Goal: Task Accomplishment & Management: Manage account settings

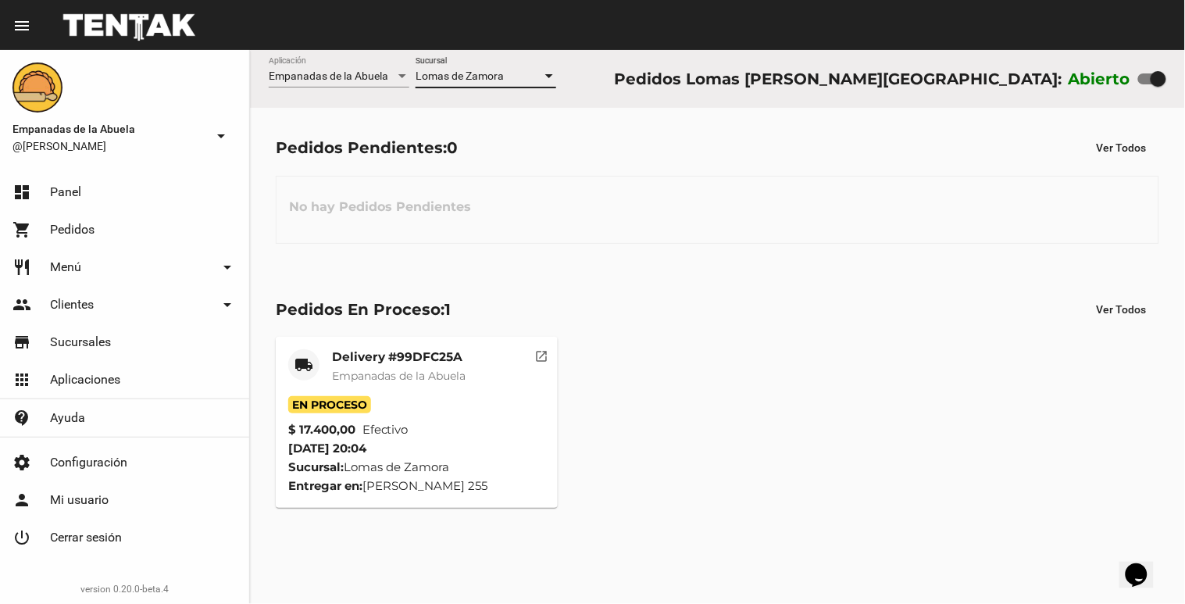
click at [502, 70] on span "Lomas de Zamora" at bounding box center [460, 76] width 88 height 12
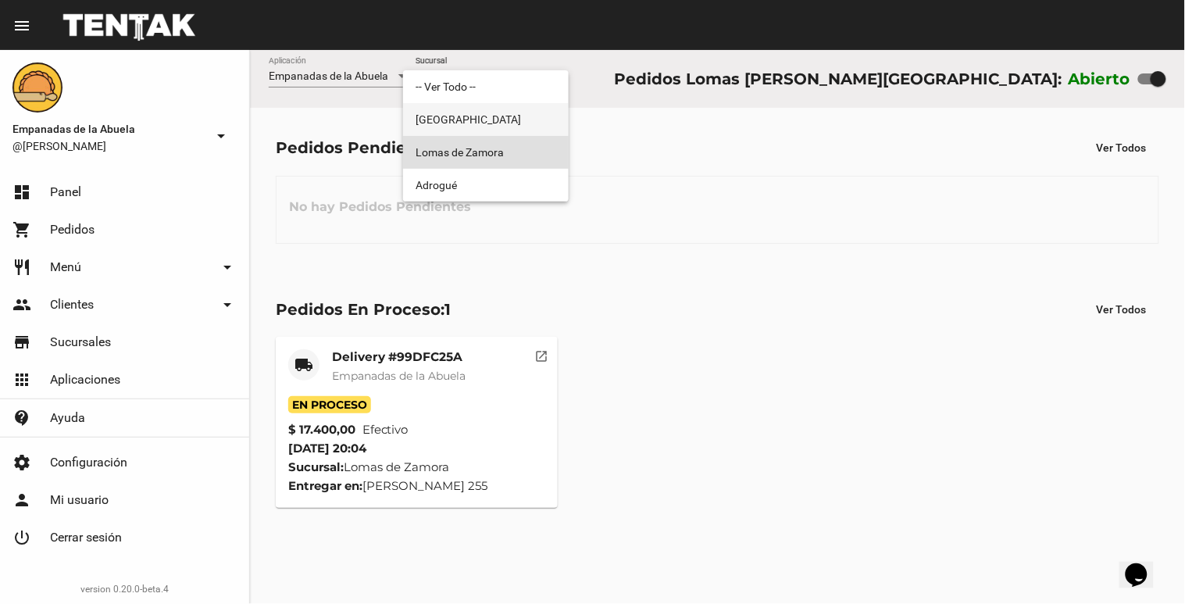
click at [469, 117] on span "[GEOGRAPHIC_DATA]" at bounding box center [486, 119] width 141 height 33
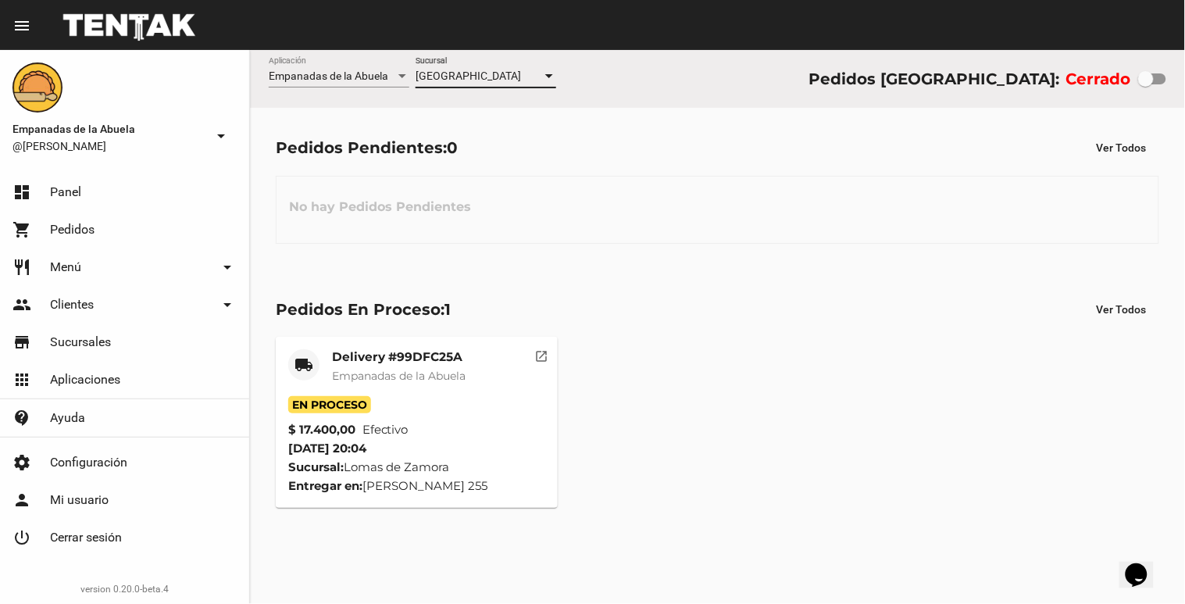
click at [474, 81] on span "[GEOGRAPHIC_DATA]" at bounding box center [468, 76] width 105 height 12
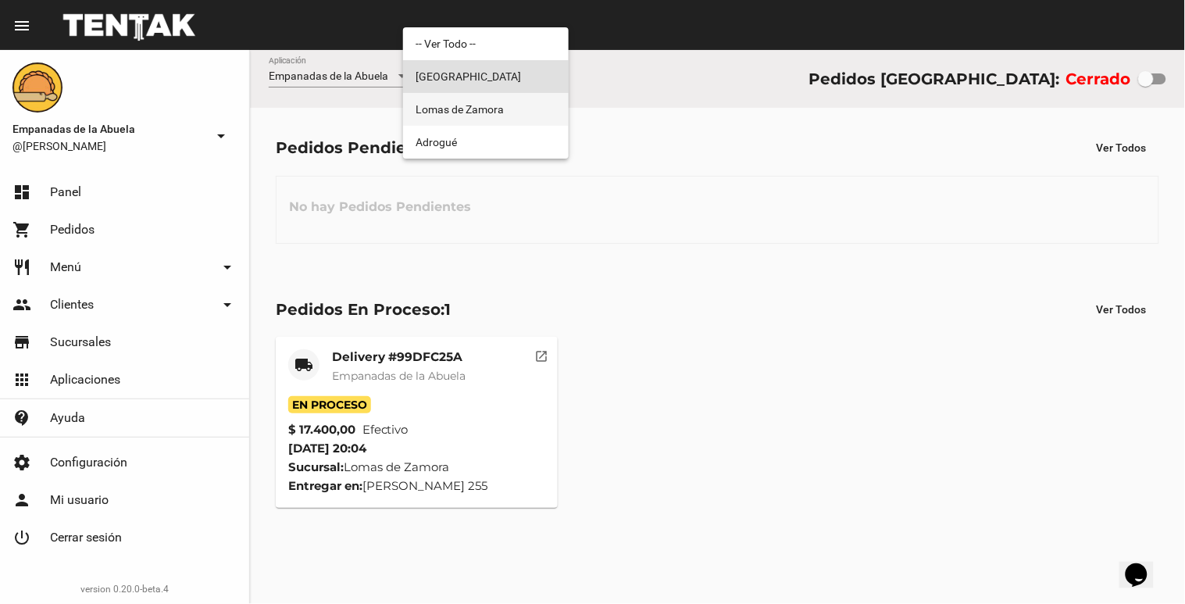
click at [456, 99] on span "Lomas de Zamora" at bounding box center [486, 109] width 141 height 33
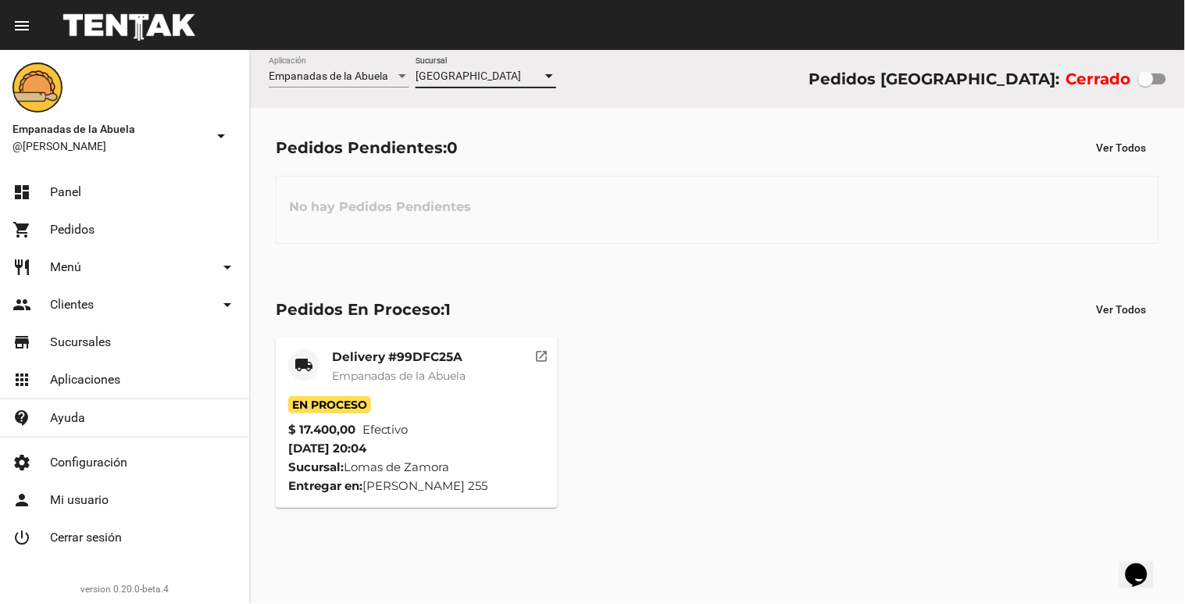
checkbox input "true"
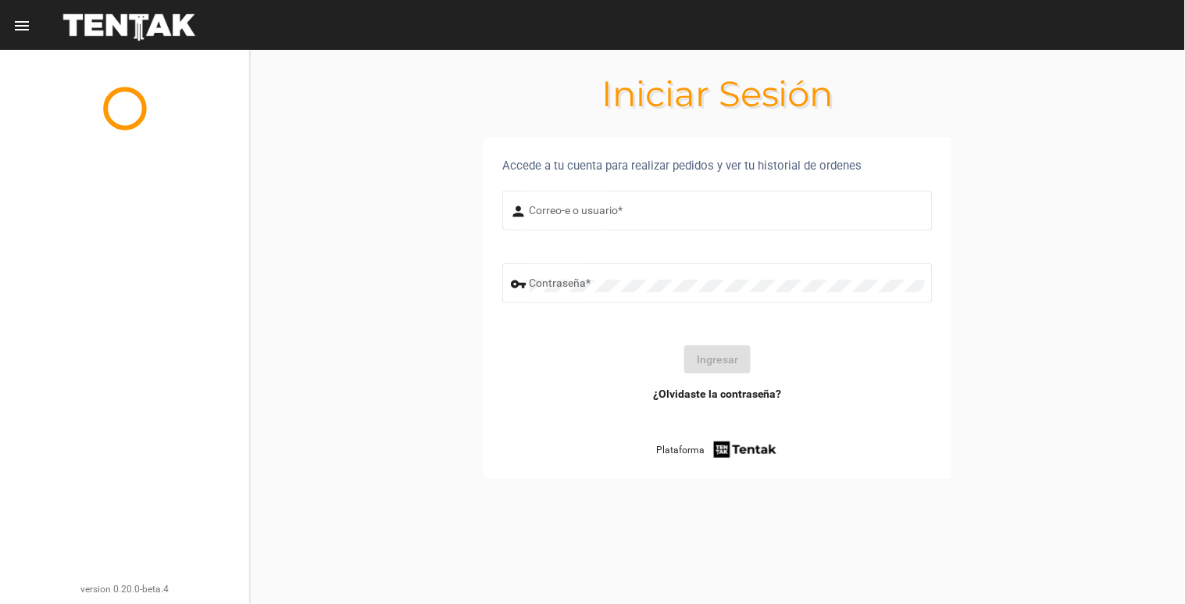
type input "[EMAIL_ADDRESS][DOMAIN_NAME]"
click at [731, 370] on button "Ingresar" at bounding box center [717, 359] width 66 height 28
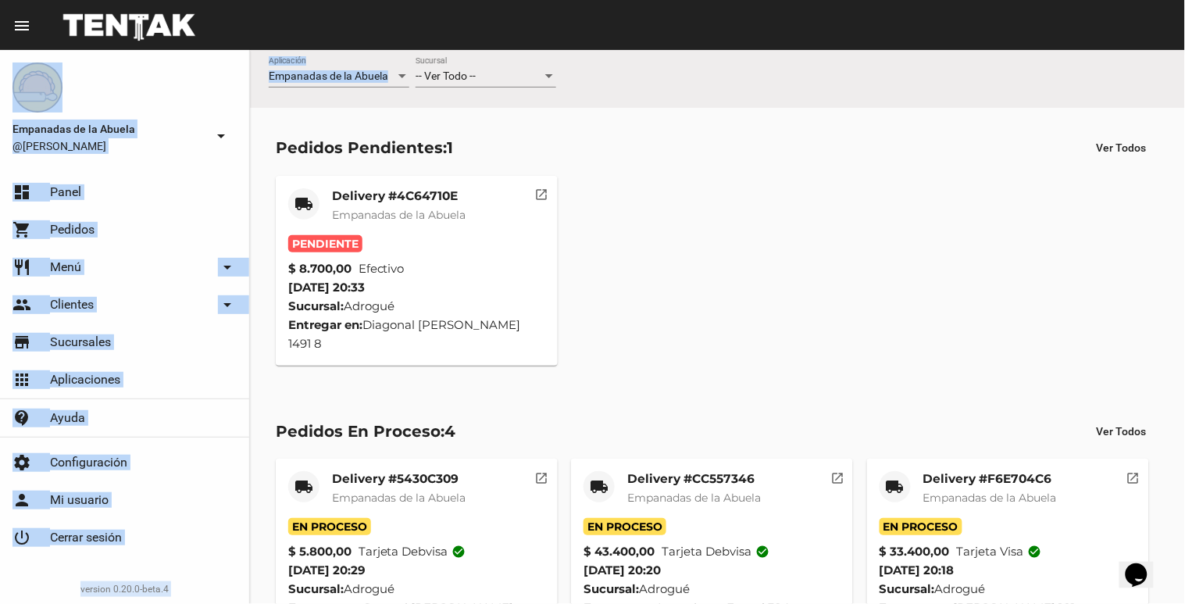
click at [473, 50] on div "menu Resumen Empanadas de la Abuela @[PERSON_NAME] arrow_drop_down dashboard Pa…" at bounding box center [592, 25] width 1185 height 50
drag, startPoint x: 473, startPoint y: 56, endPoint x: 469, endPoint y: 68, distance: 12.6
click at [469, 68] on div "-- Ver Todo -- Sucursal" at bounding box center [486, 72] width 141 height 30
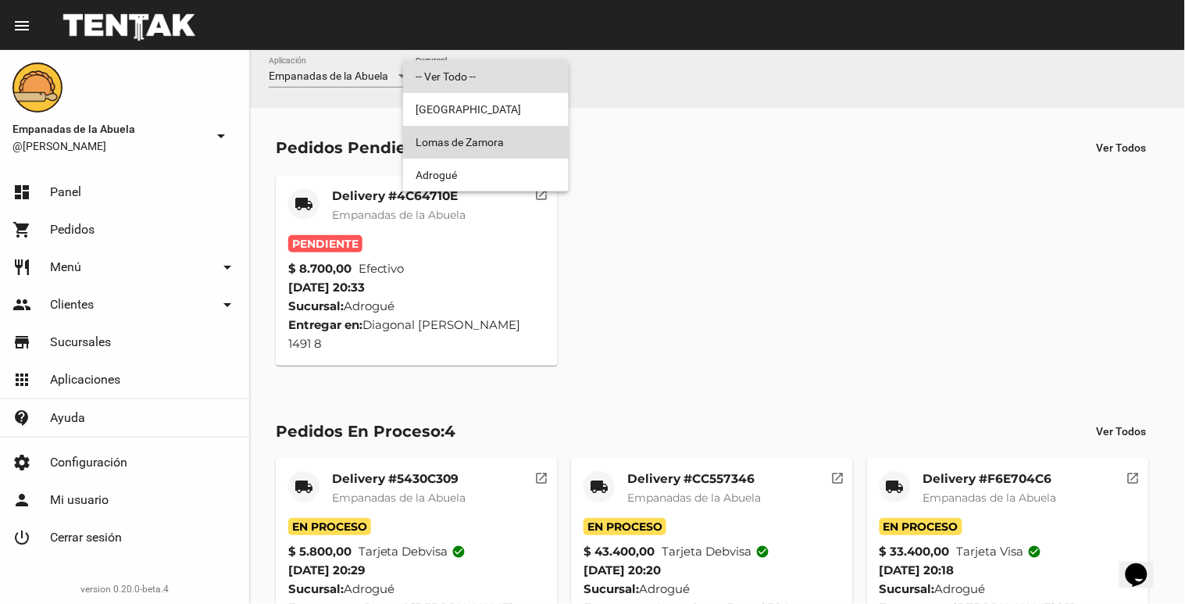
click at [449, 130] on span "Lomas de Zamora" at bounding box center [486, 142] width 141 height 33
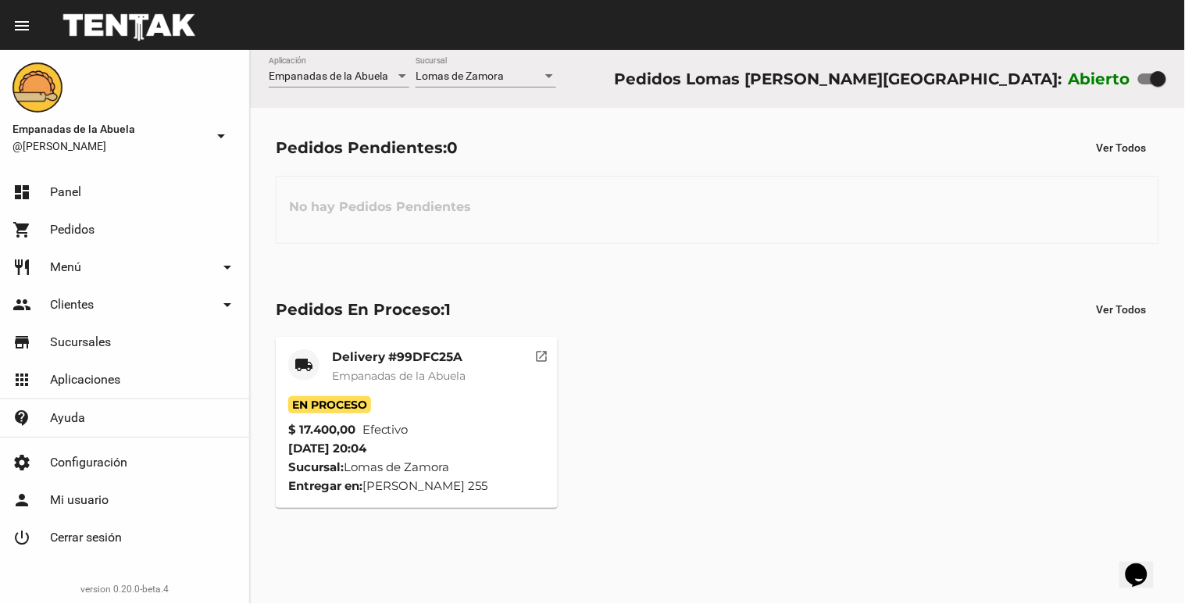
click at [651, 592] on div "Empanadas de la Abuela Aplicación Lomas [PERSON_NAME] Sucursal Pedidos Lomas [P…" at bounding box center [717, 327] width 935 height 554
